Goal: Information Seeking & Learning: Learn about a topic

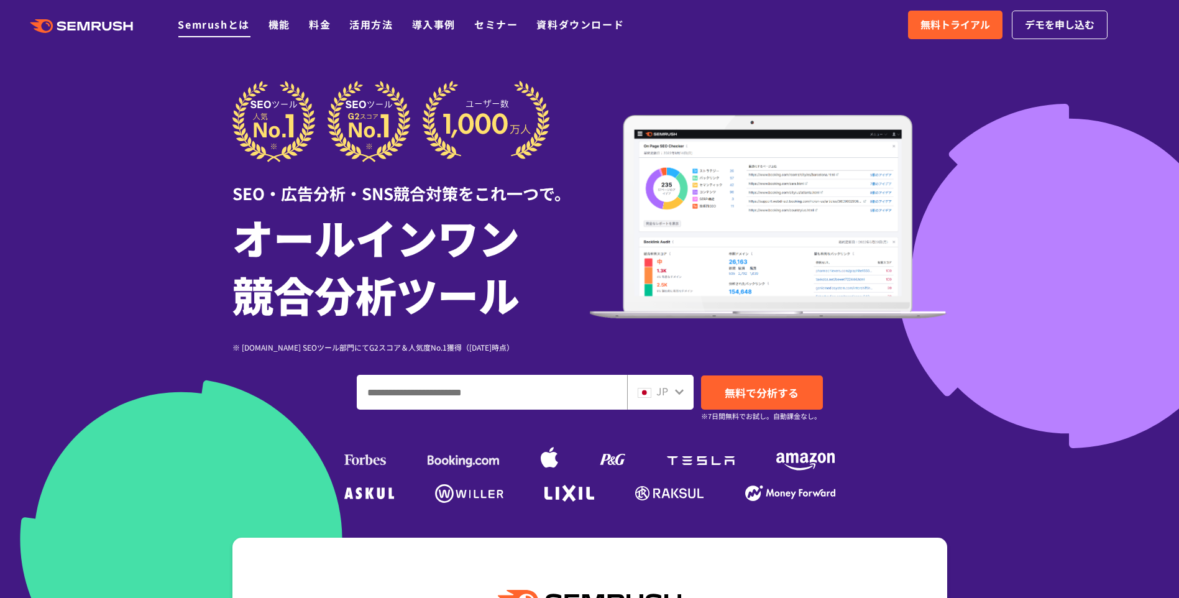
click at [225, 26] on link "Semrushとは" at bounding box center [213, 24] width 71 height 15
